Goal: Task Accomplishment & Management: Use online tool/utility

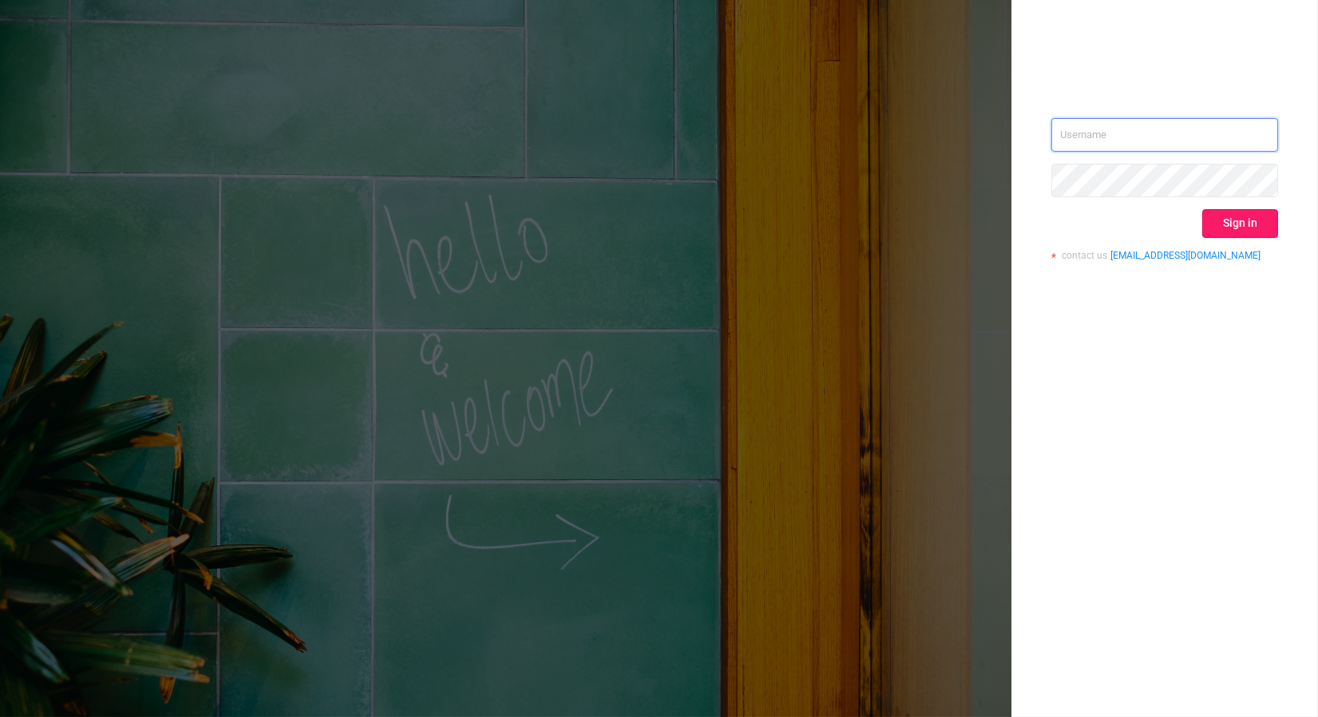
type input "[PERSON_NAME][EMAIL_ADDRESS][DOMAIN_NAME]"
click at [1246, 226] on button "Sign in" at bounding box center [1241, 223] width 76 height 29
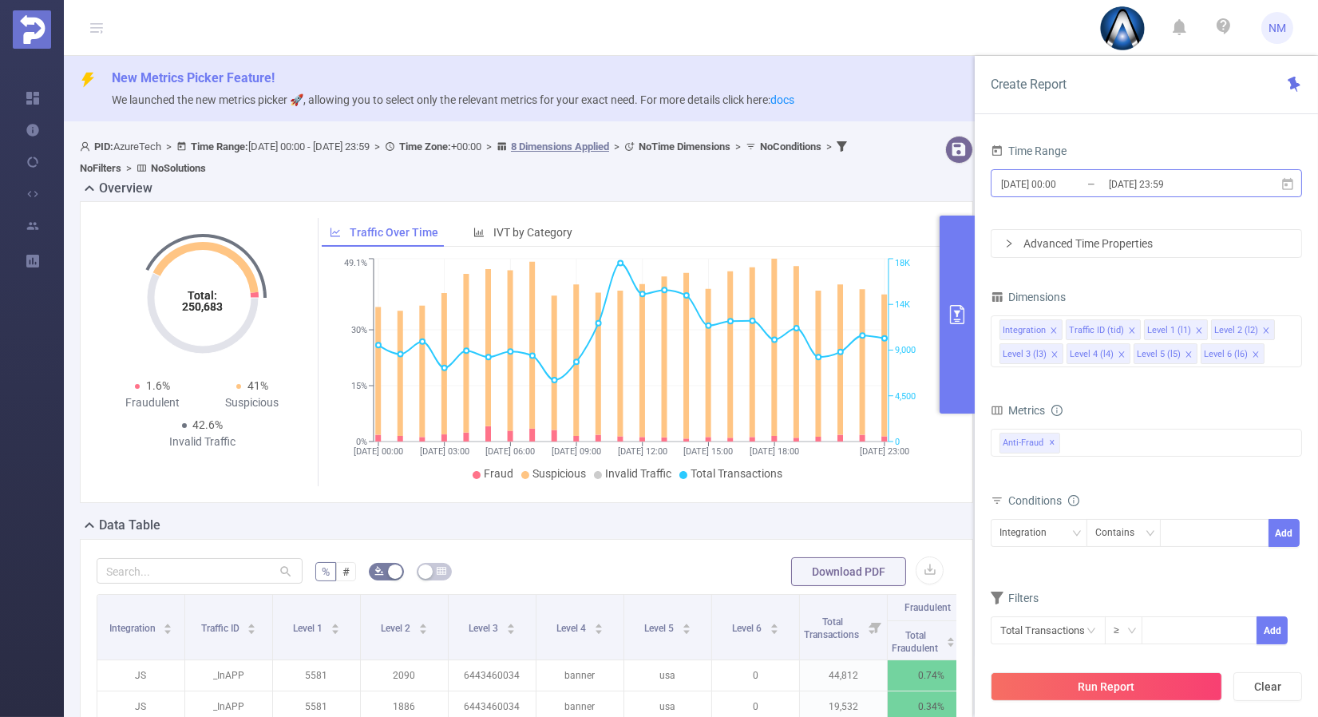
click at [1151, 177] on input "[DATE] 23:59" at bounding box center [1172, 184] width 129 height 22
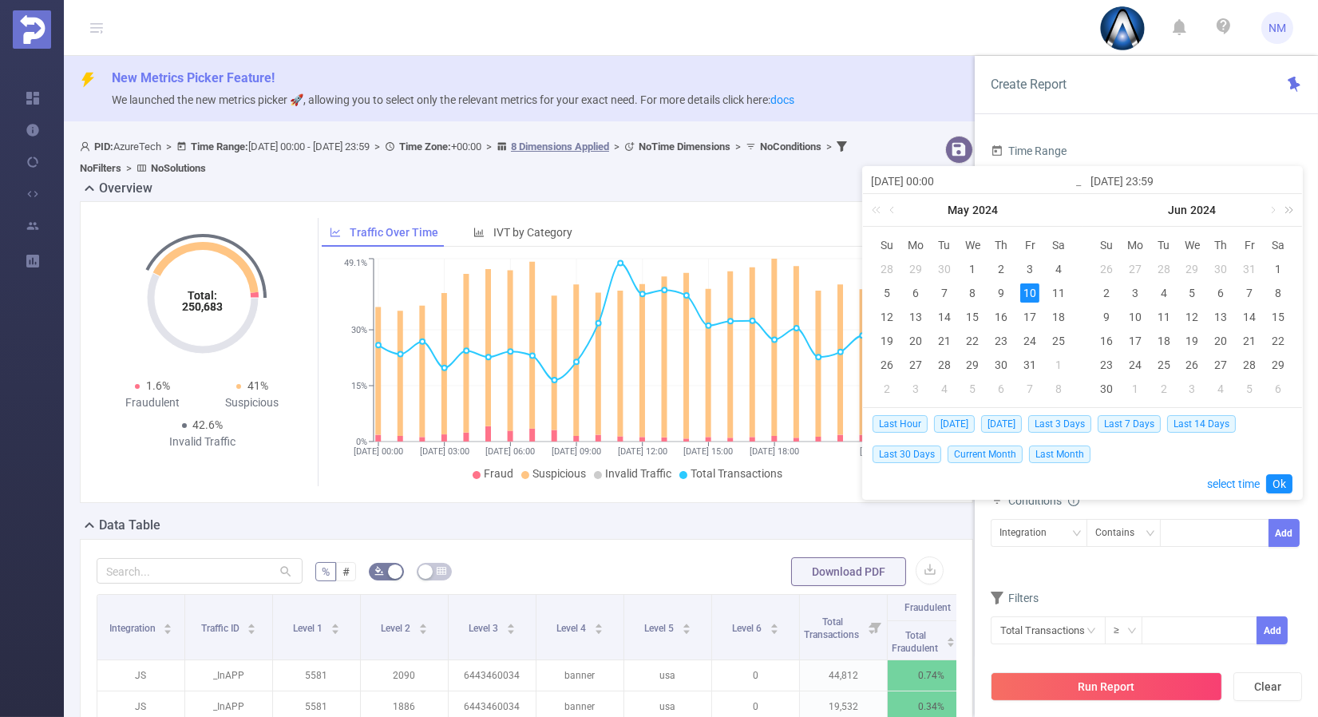
click at [1288, 209] on link at bounding box center [1286, 210] width 21 height 32
click at [1271, 208] on link at bounding box center [1272, 210] width 14 height 32
click at [1272, 208] on link at bounding box center [1272, 210] width 14 height 32
click at [1170, 317] on div "12" at bounding box center [1164, 316] width 19 height 19
click at [1191, 315] on div "13" at bounding box center [1192, 316] width 19 height 19
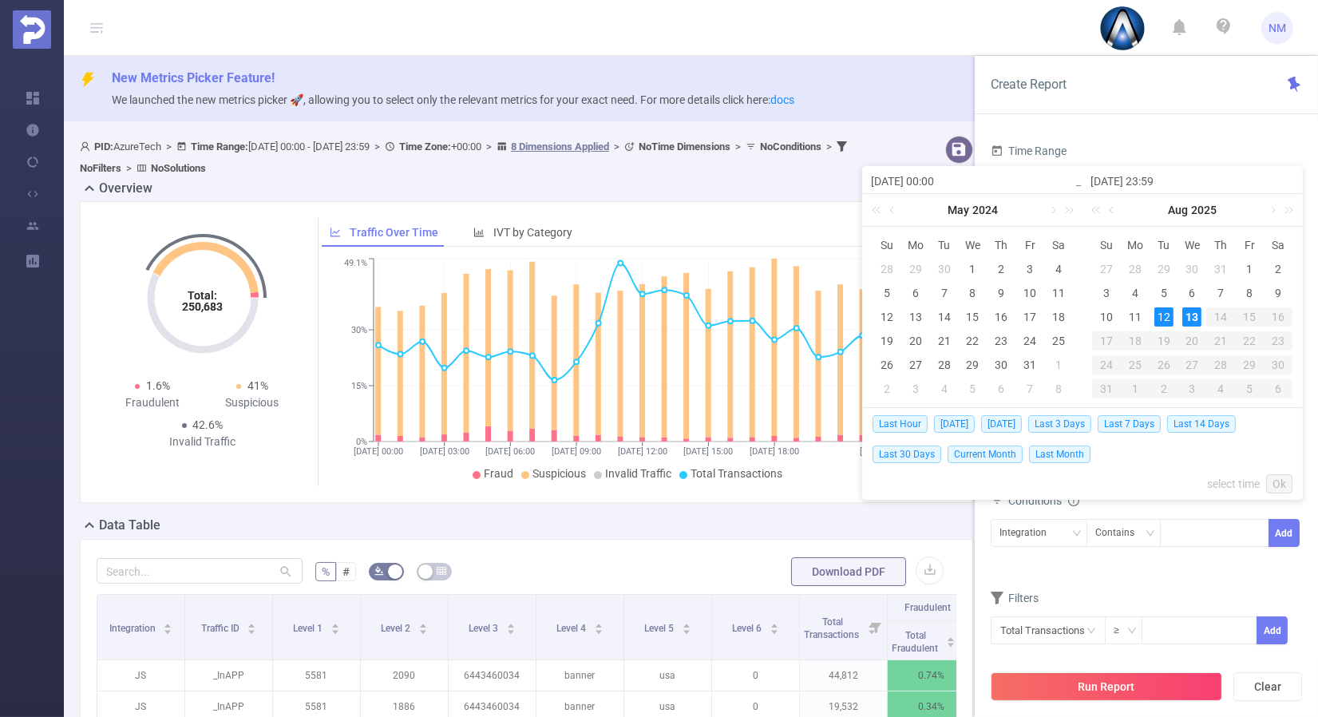
type input "[DATE] 00:00"
type input "[DATE] 23:59"
type input "[DATE] 00:00"
type input "[DATE] 23:59"
click at [1284, 481] on link "Ok" at bounding box center [1279, 483] width 26 height 19
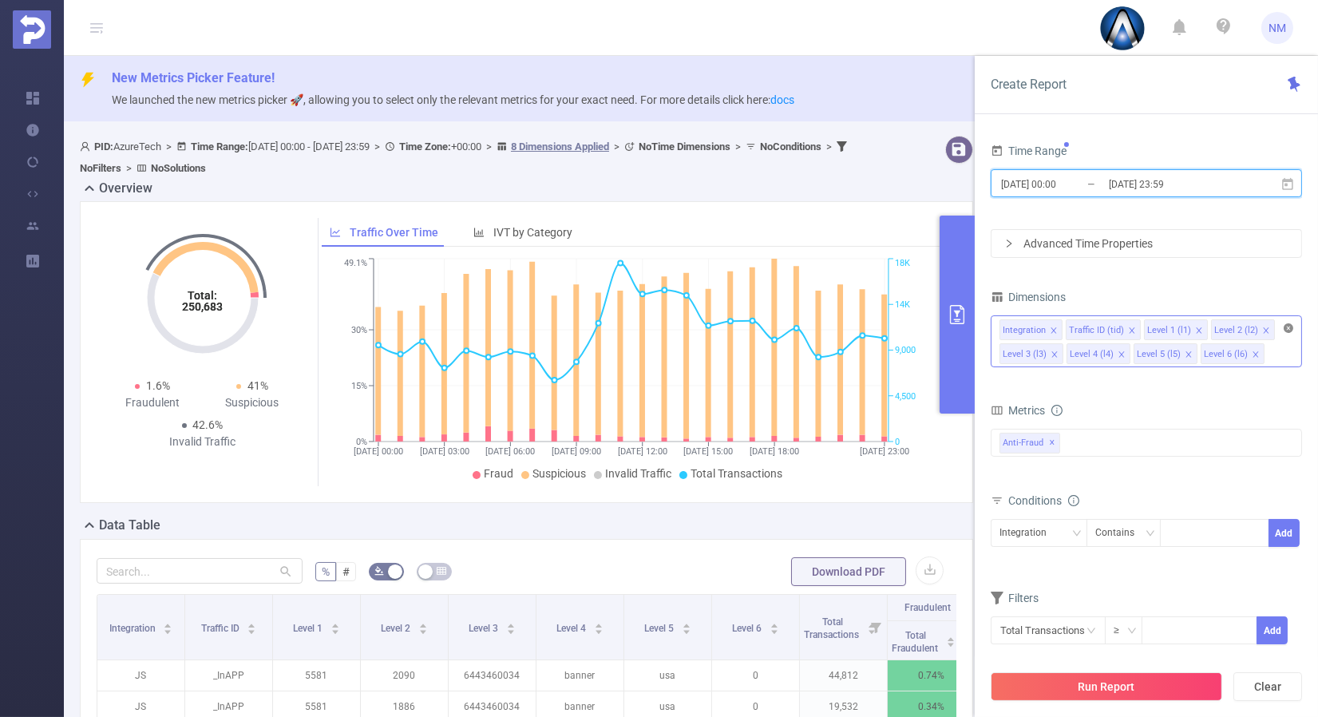
click at [1289, 325] on icon "icon: close-circle" at bounding box center [1289, 328] width 10 height 10
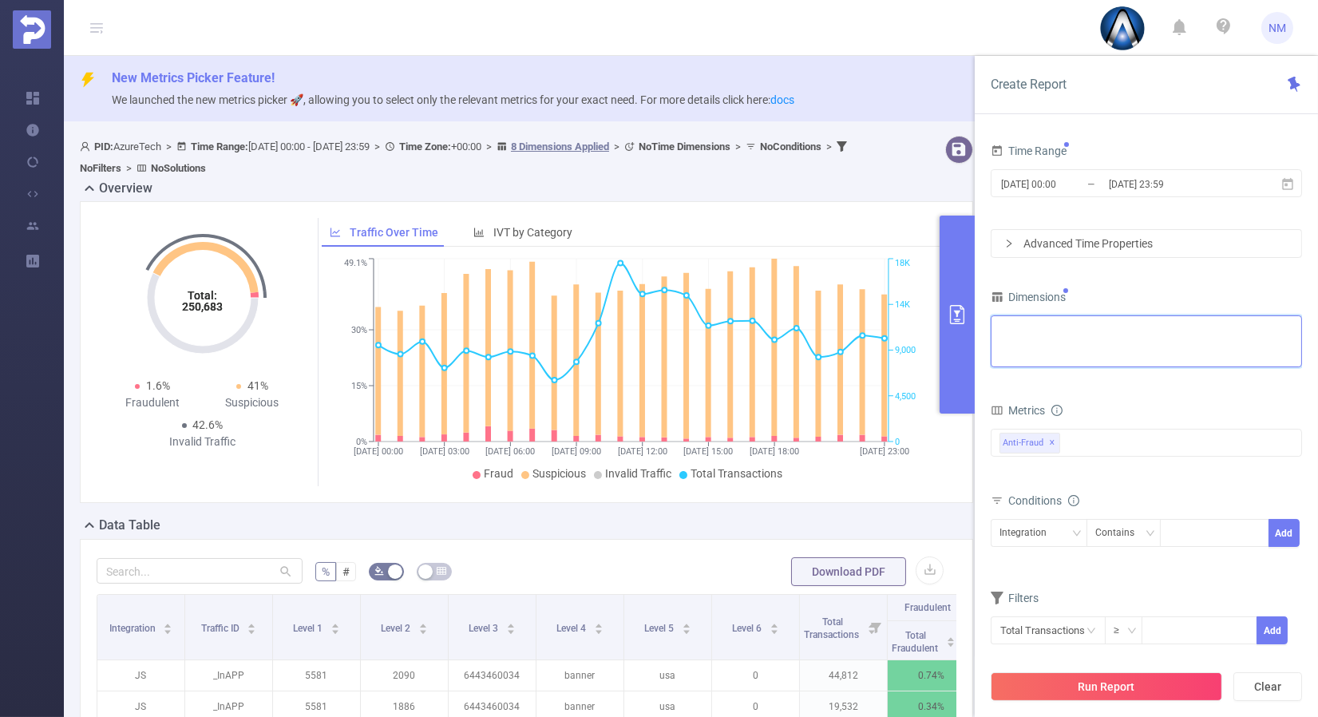
click at [1132, 331] on div "Integration Traffic ID (tid) Level 1 (l1) Level 2 (l2) Level 3 (l3) Level 4 (l4…" at bounding box center [1147, 329] width 294 height 26
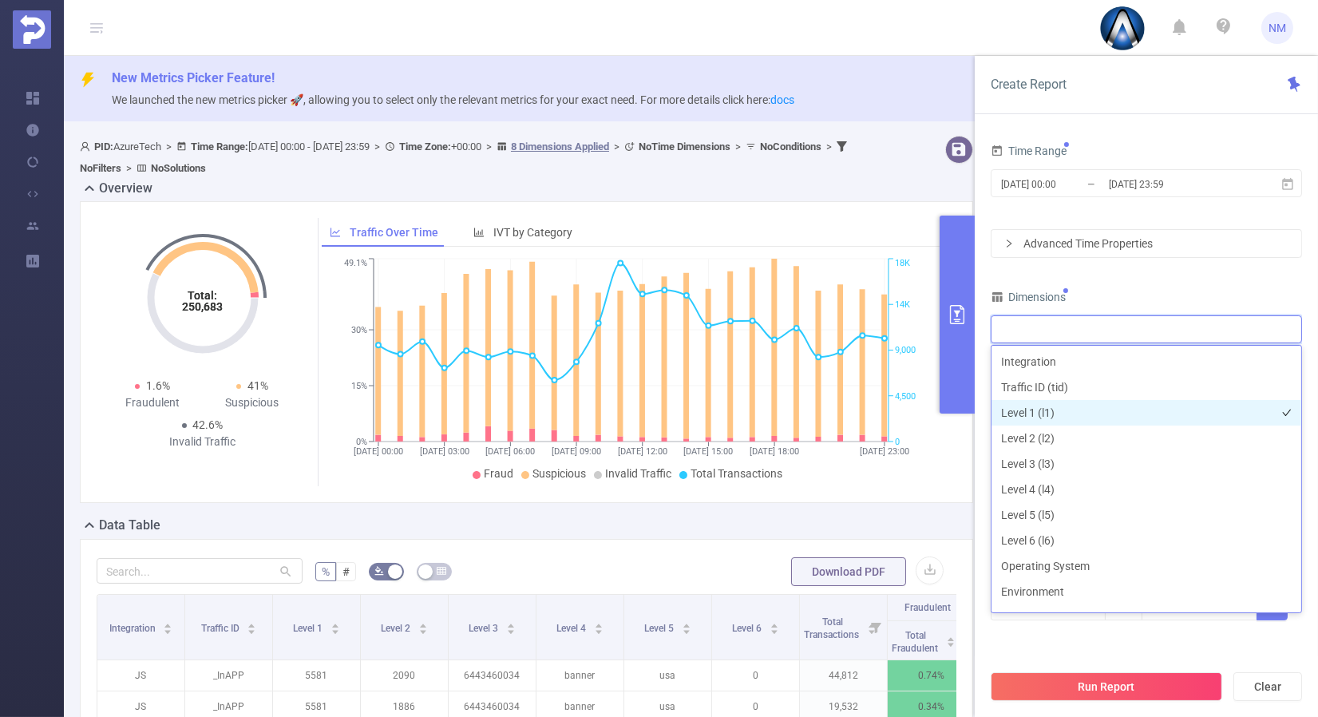
click at [1058, 412] on li "Level 1 (l1)" at bounding box center [1147, 413] width 310 height 26
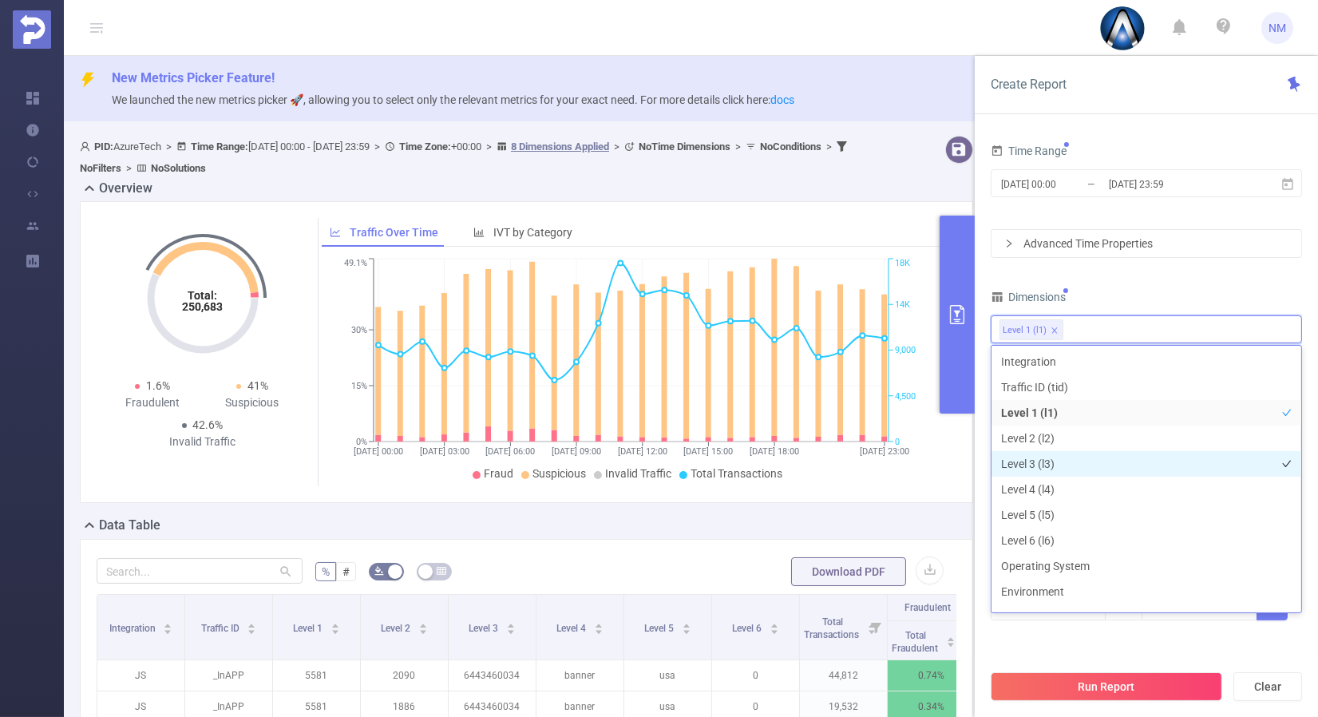
click at [1038, 458] on li "Level 3 (l3)" at bounding box center [1147, 464] width 310 height 26
click at [1149, 282] on div "Time Range [DATE] 00:00 _ [DATE] 23:59 Advanced Time Properties Dimensions Leve…" at bounding box center [1146, 390] width 311 height 501
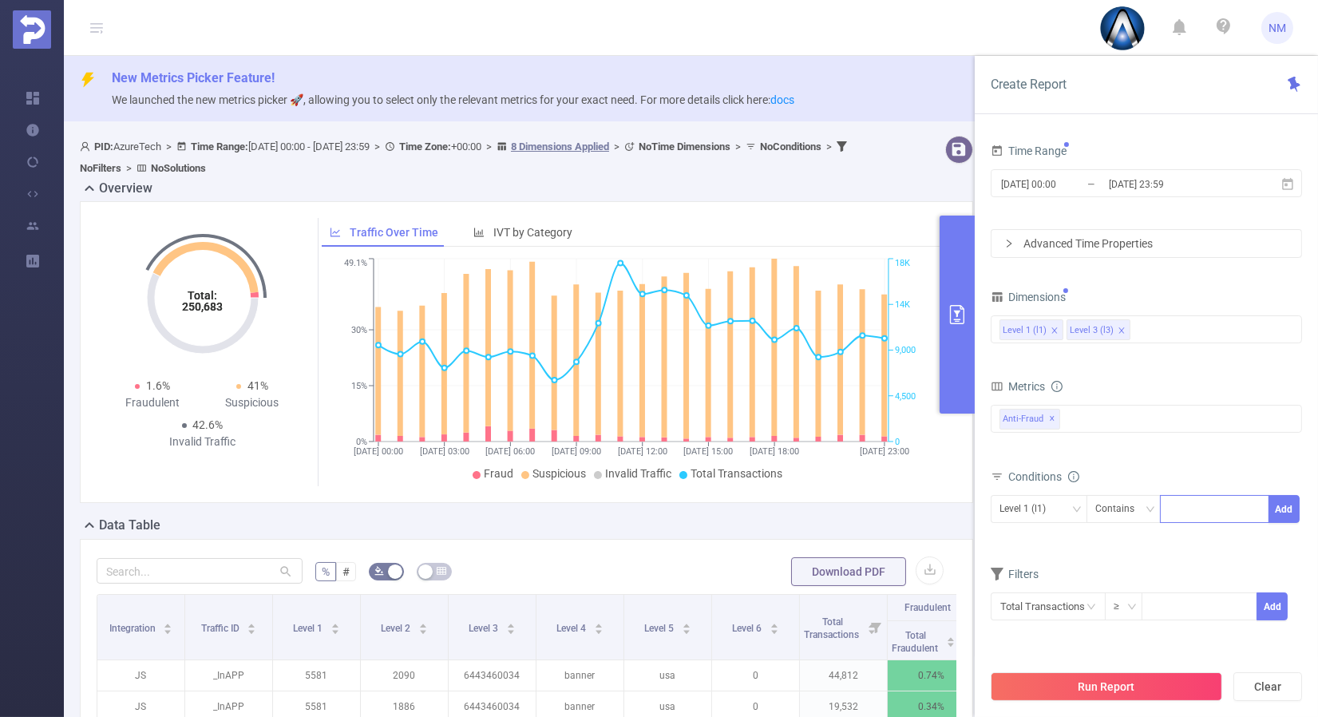
click at [1203, 517] on div at bounding box center [1215, 509] width 92 height 26
type input "22036"
click at [1278, 497] on button "Add" at bounding box center [1284, 509] width 31 height 28
click at [1066, 505] on div "Level 3 (l3)" at bounding box center [1039, 509] width 79 height 26
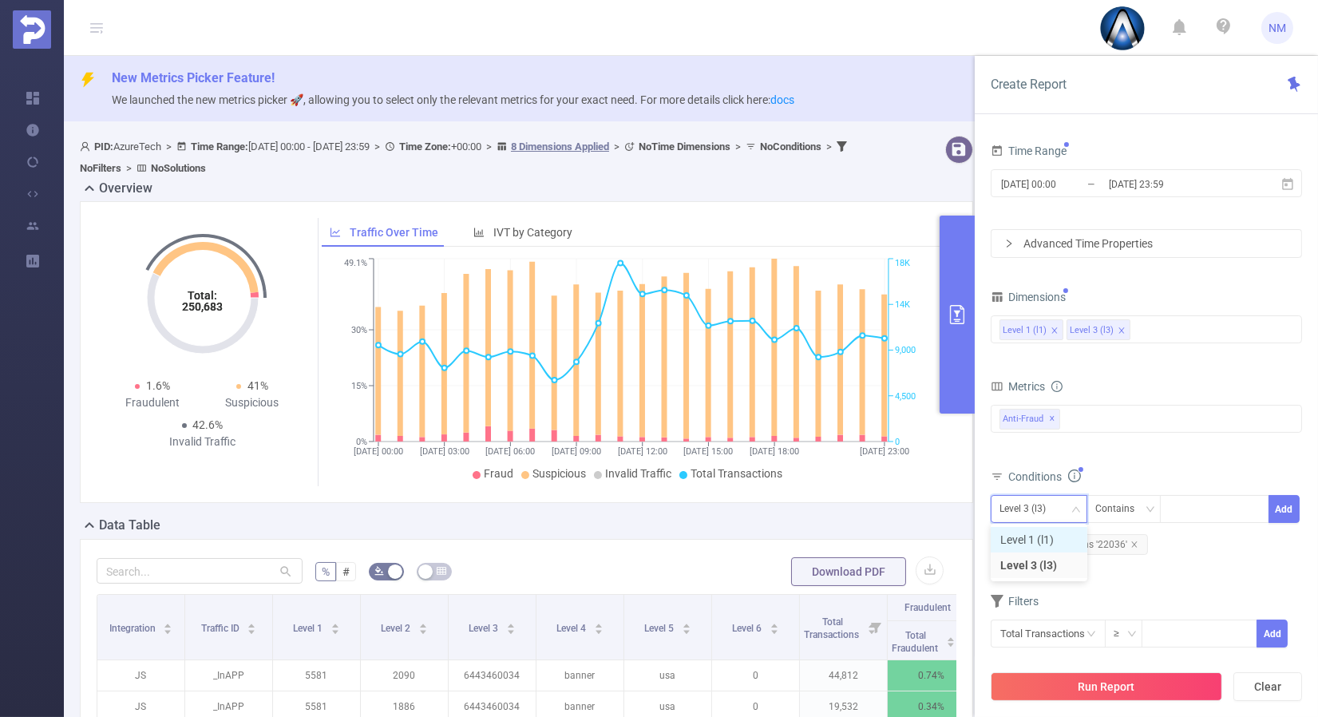
click at [1042, 538] on li "Level 1 (l1)" at bounding box center [1039, 540] width 97 height 26
click at [1136, 462] on div "Metrics Total Fraudulent Bot/Virus Hostile Tools Tunneled Traffic Non Malicious…" at bounding box center [1146, 419] width 311 height 89
click at [1120, 680] on button "Run Report" at bounding box center [1107, 686] width 232 height 29
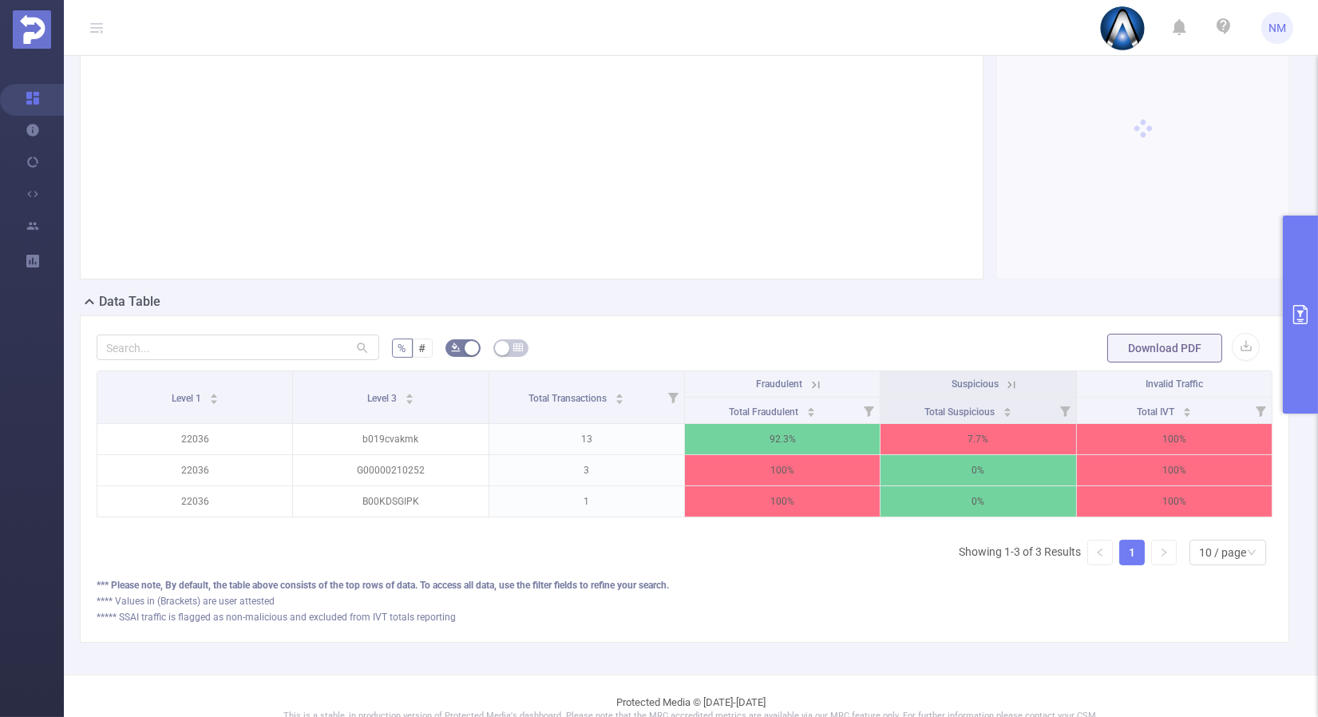
scroll to position [260, 0]
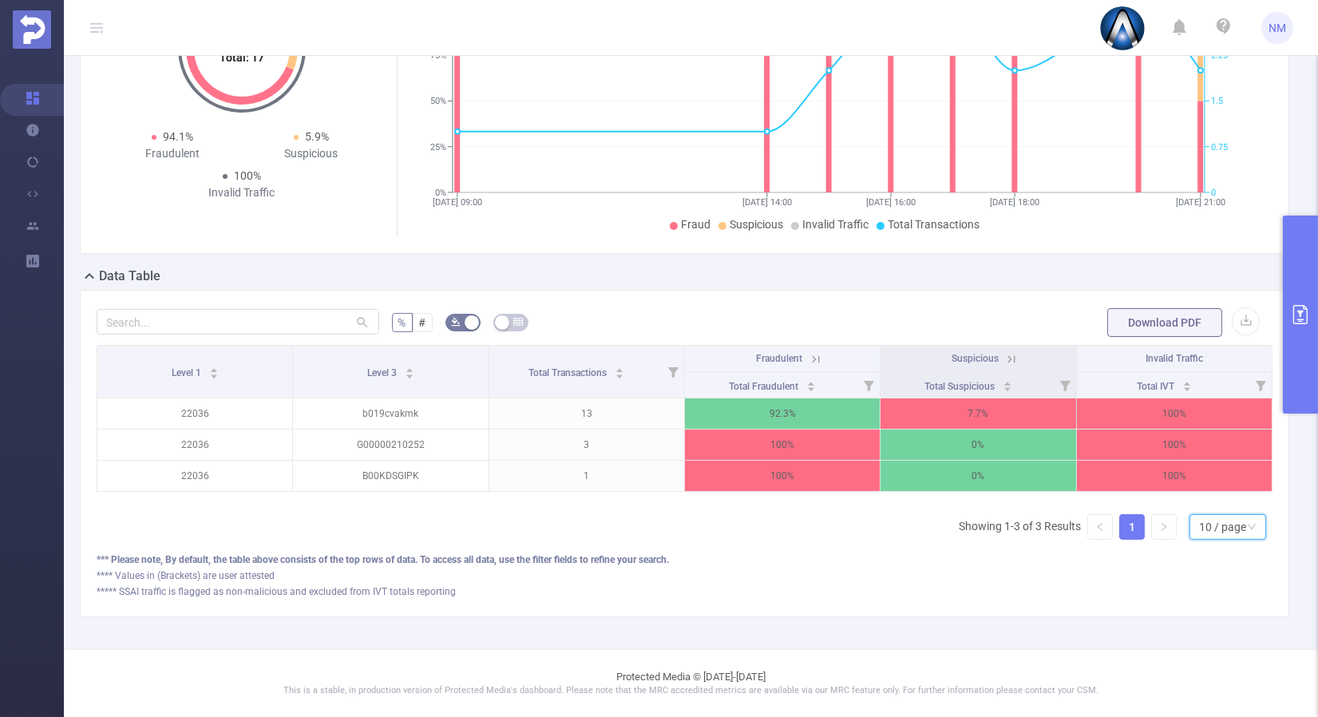
click at [1215, 522] on div "10 / page" at bounding box center [1222, 527] width 47 height 24
click at [1199, 448] on li "30 / page" at bounding box center [1215, 461] width 77 height 26
click at [812, 355] on icon at bounding box center [815, 358] width 7 height 7
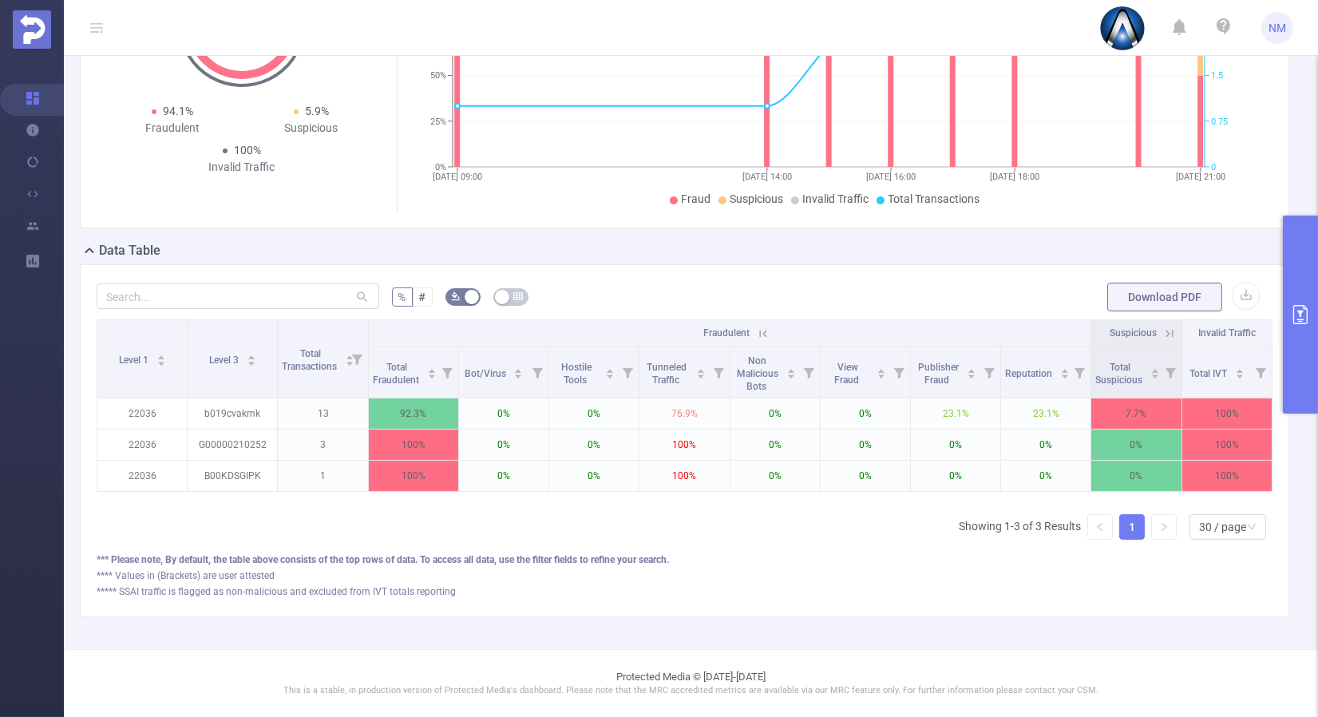
click at [1163, 341] on icon at bounding box center [1170, 334] width 14 height 14
